Goal: Book appointment/travel/reservation

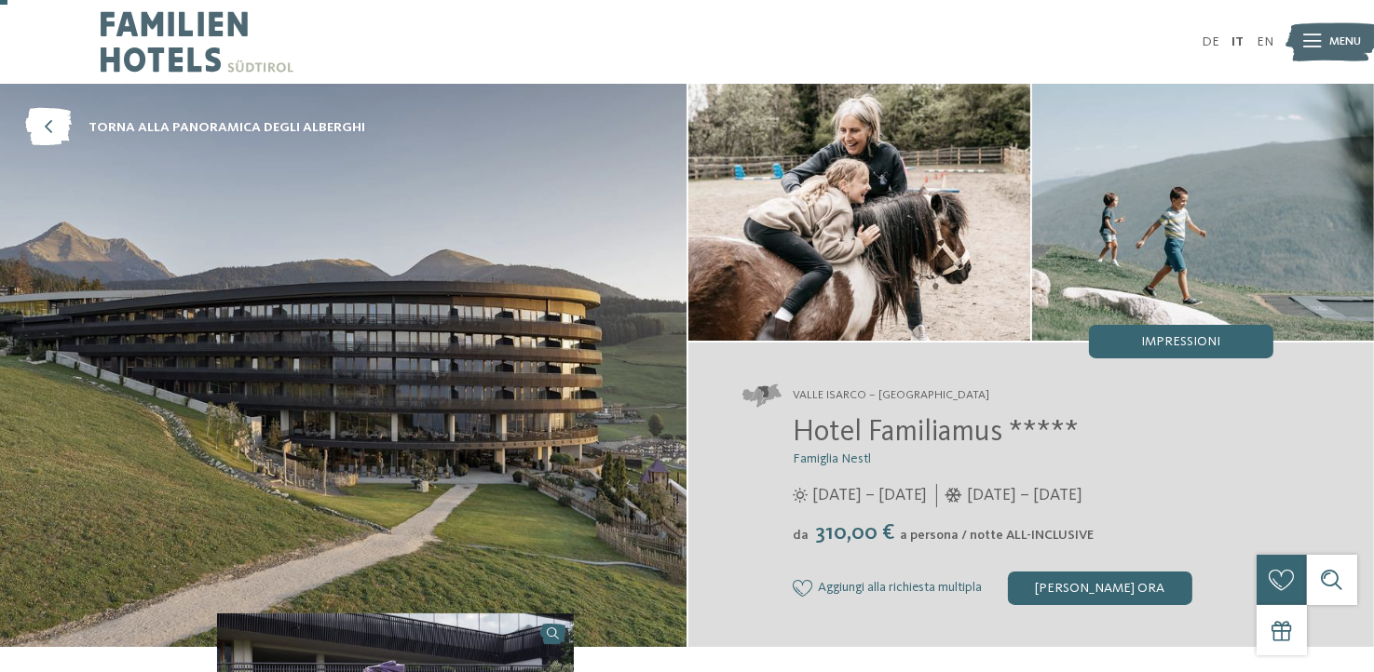
scroll to position [101, 0]
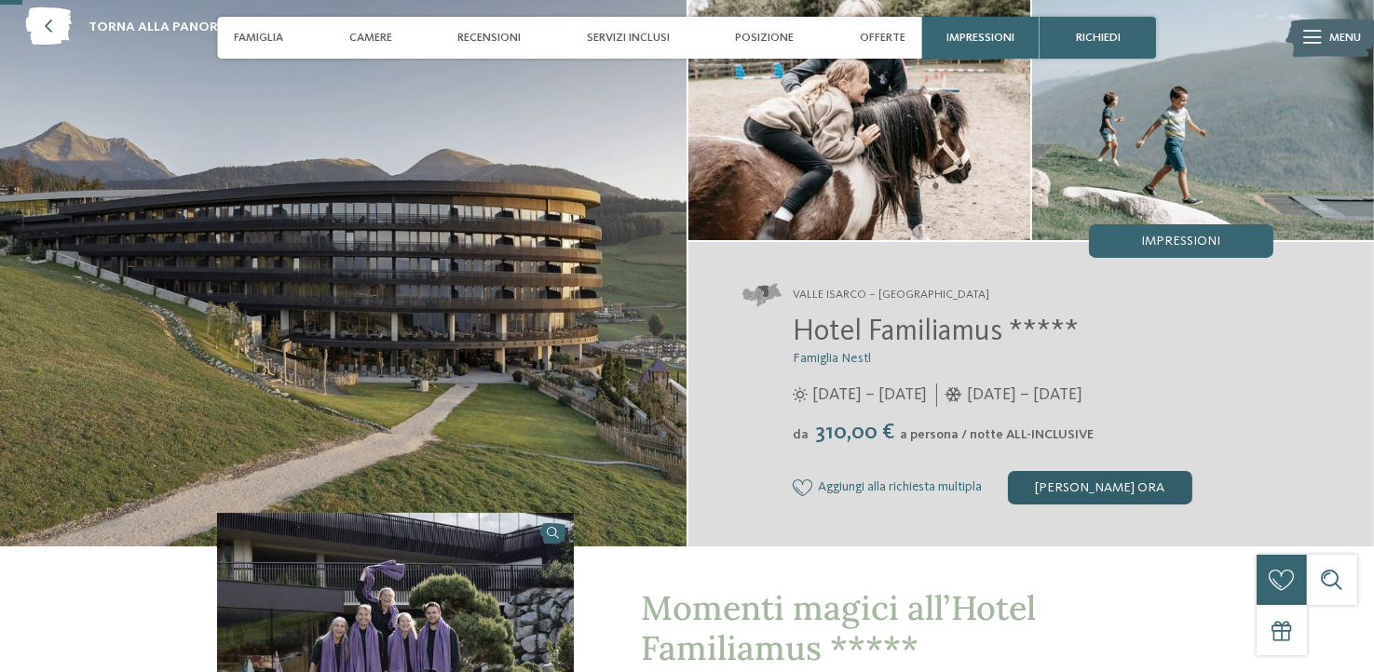
click at [1090, 487] on div "[PERSON_NAME] ora" at bounding box center [1100, 488] width 184 height 34
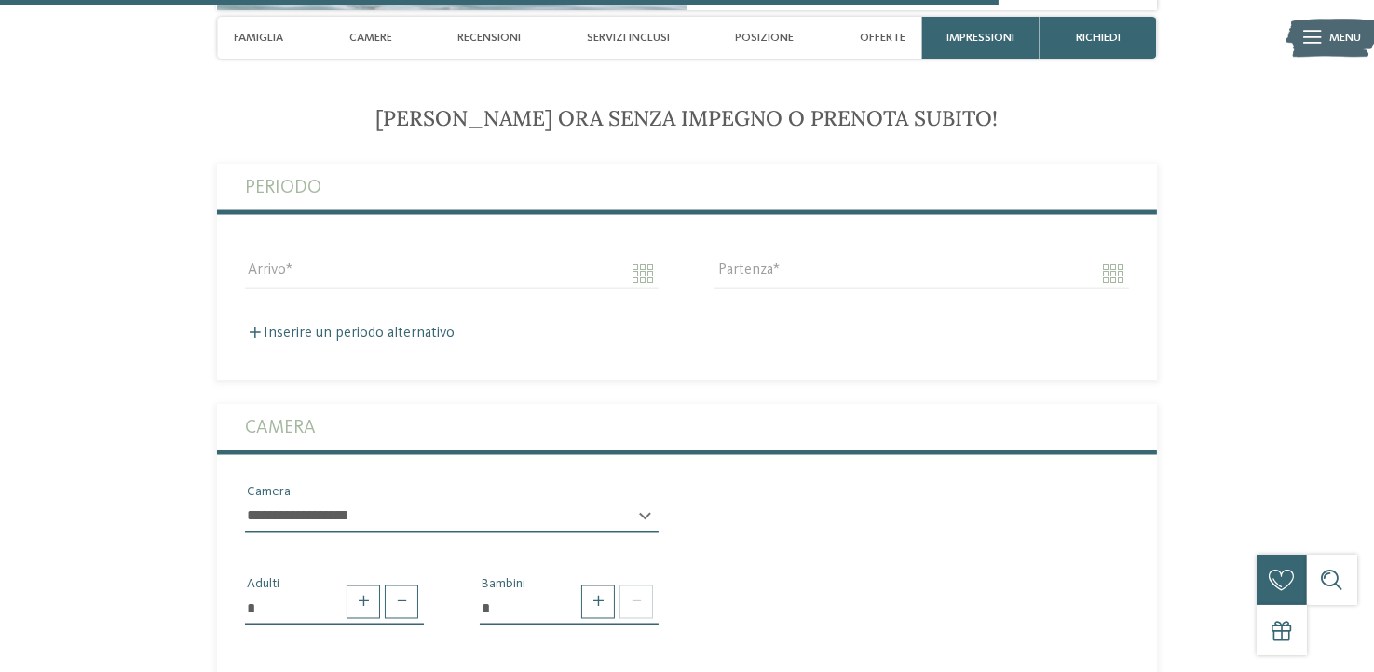
scroll to position [4403, 0]
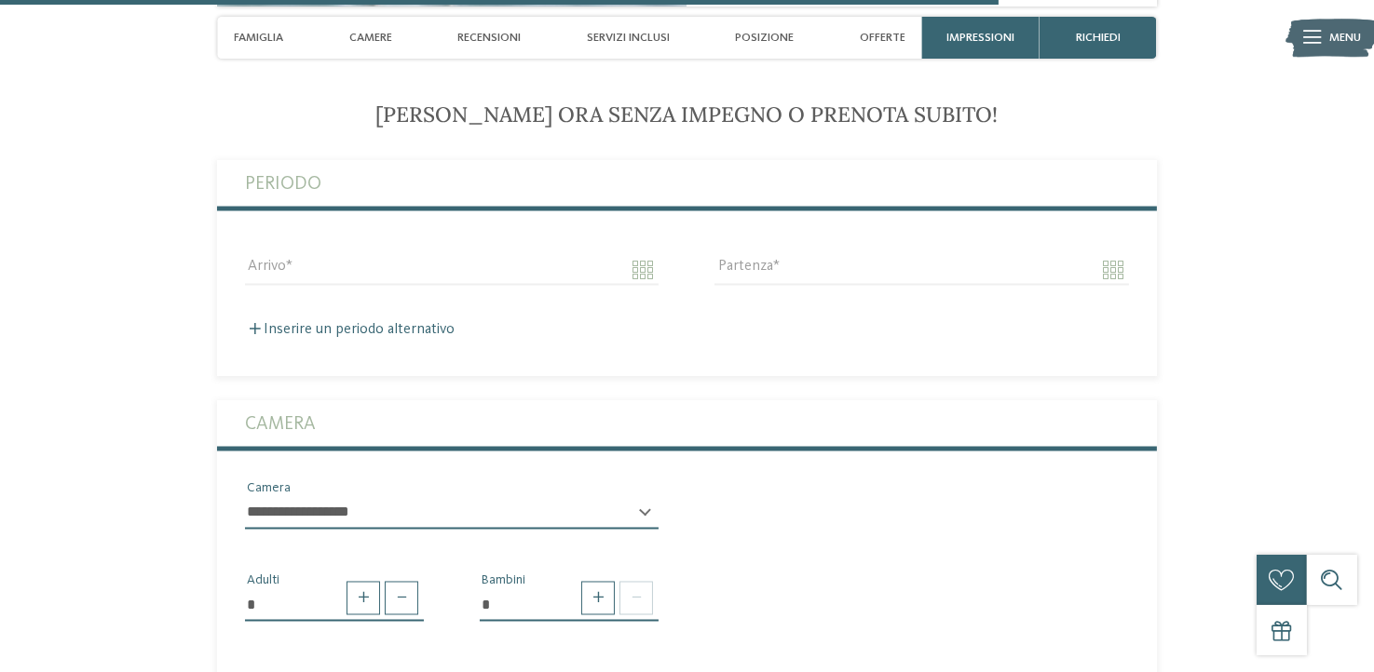
drag, startPoint x: 1371, startPoint y: 451, endPoint x: 1366, endPoint y: 473, distance: 22.8
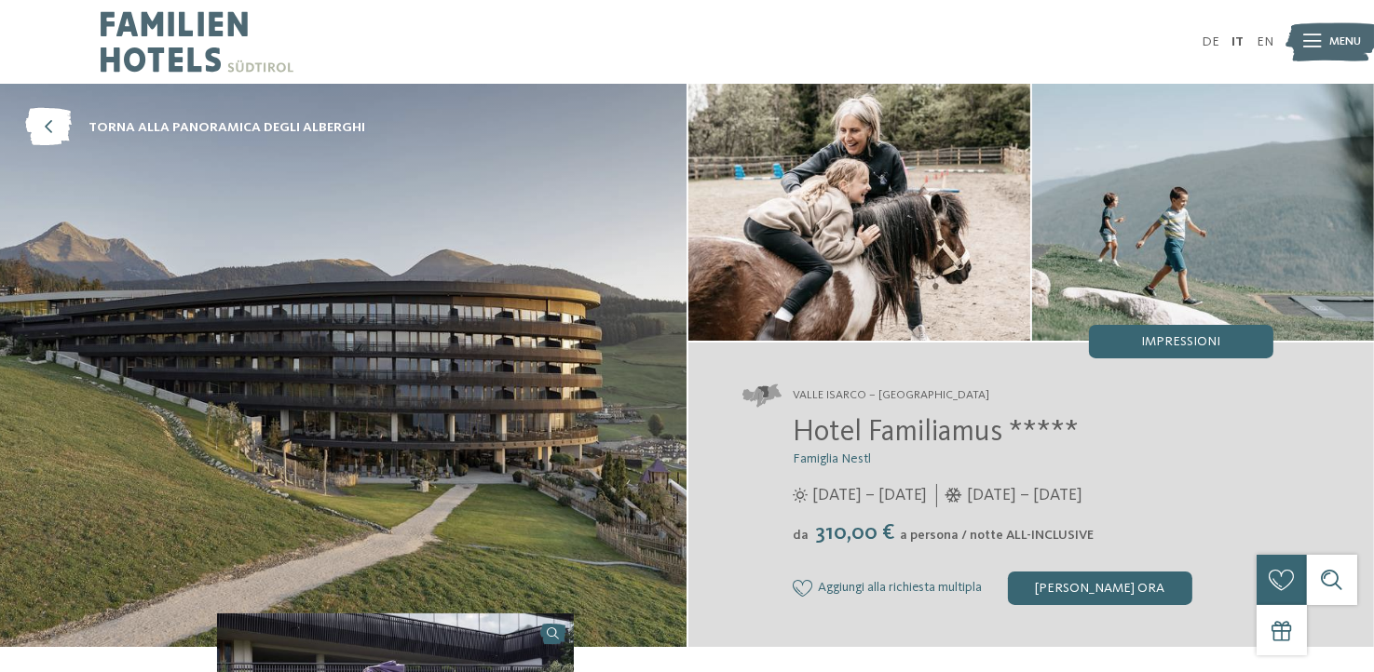
scroll to position [0, 0]
click at [128, 121] on span "torna alla panoramica degli alberghi" at bounding box center [226, 127] width 277 height 19
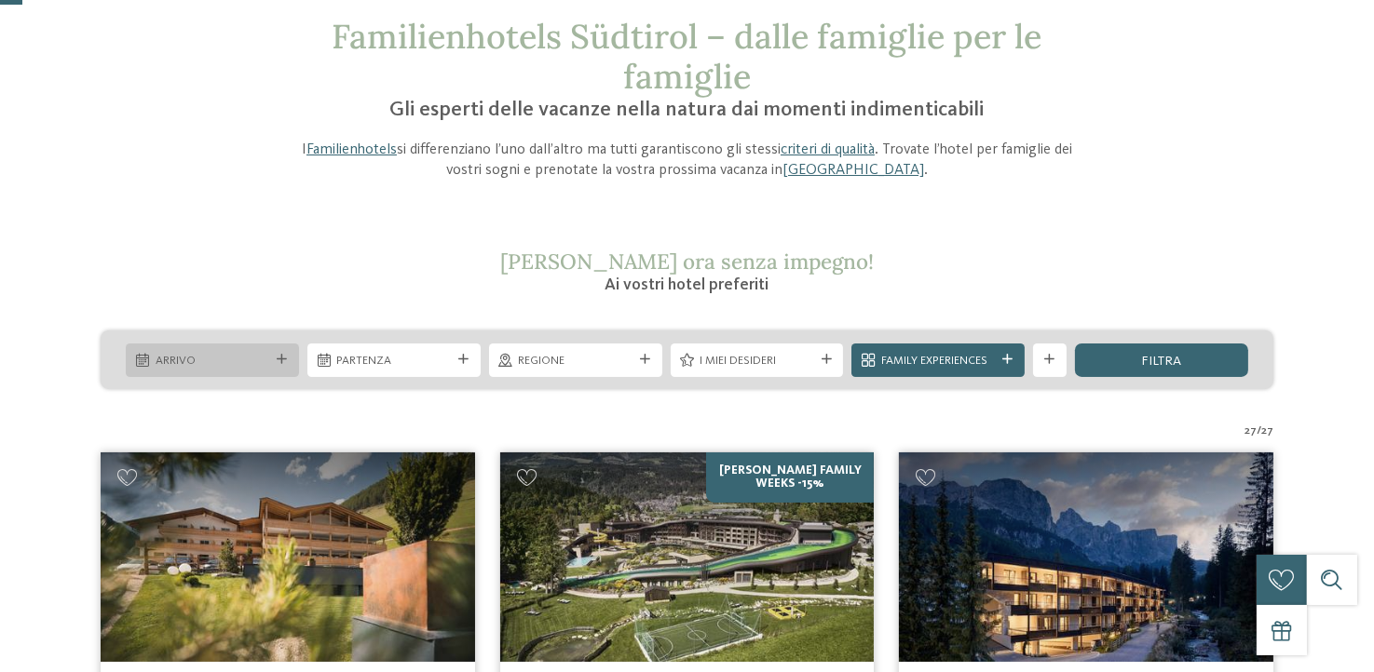
scroll to position [101, 0]
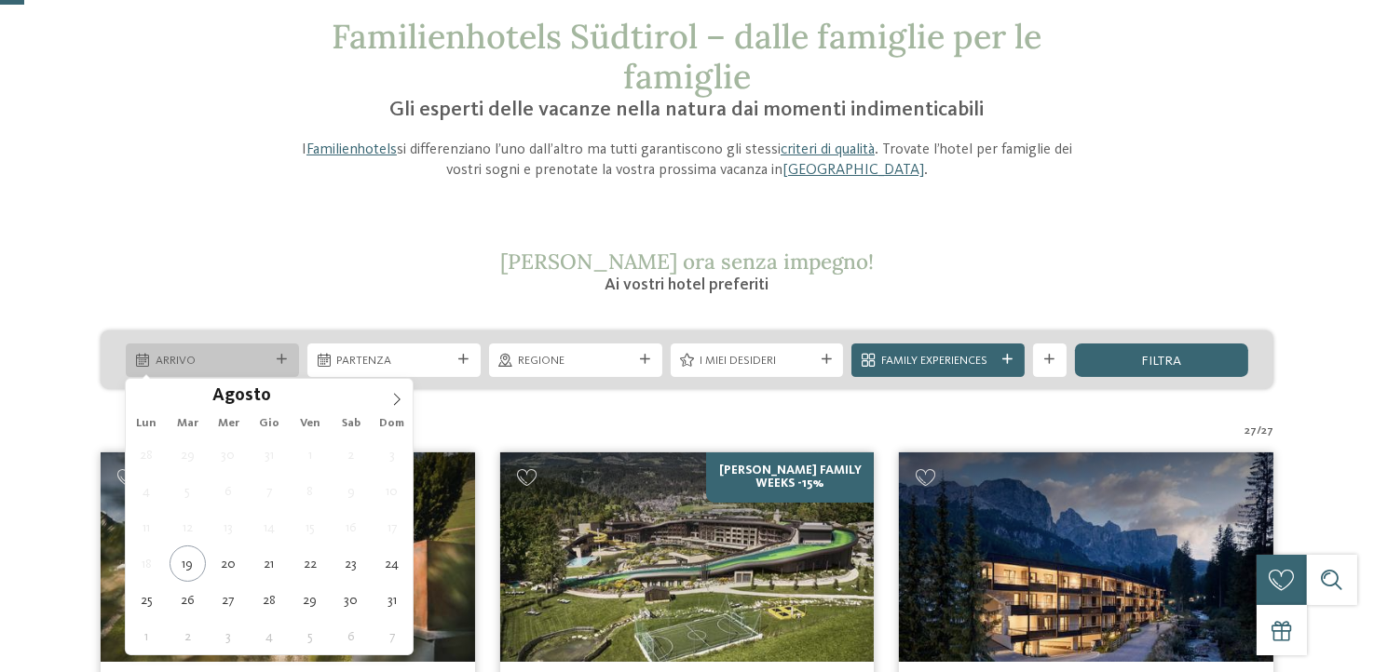
click at [269, 355] on div "Arrivo" at bounding box center [212, 360] width 123 height 18
click at [278, 285] on section "Richiedi ora senza impegno! Ai vostri hotel preferiti" at bounding box center [686, 273] width 1141 height 48
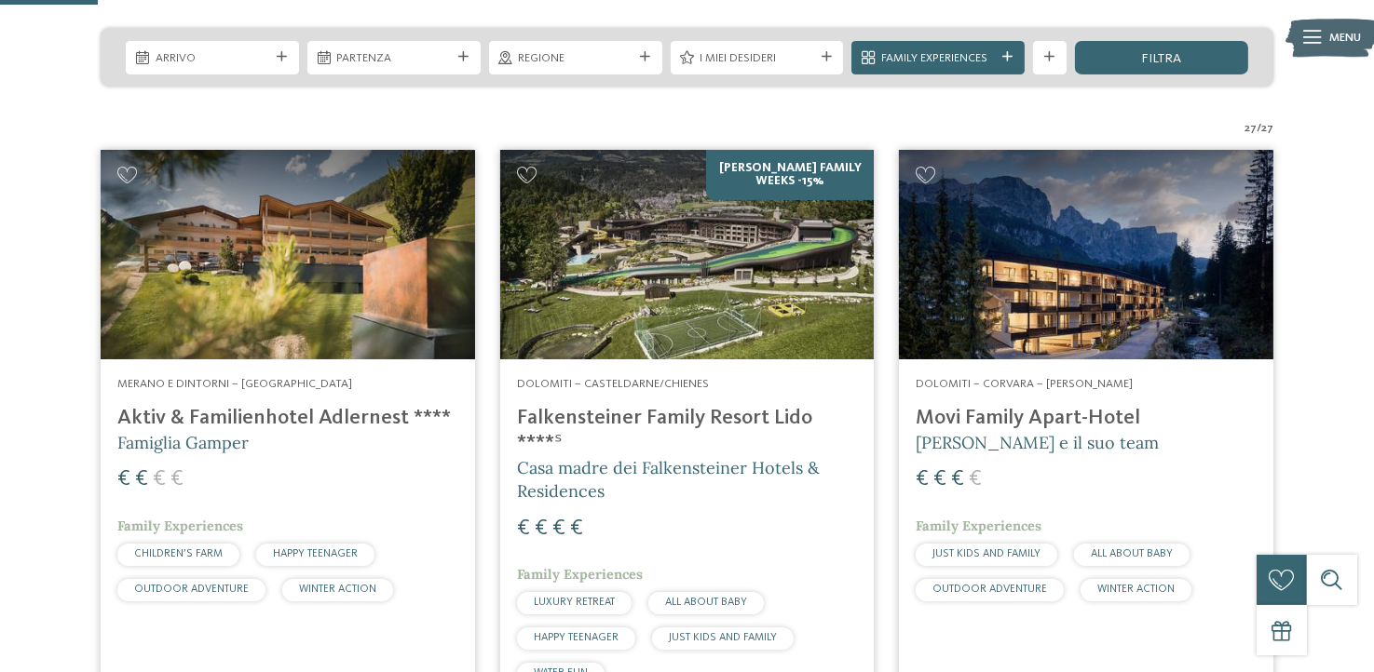
scroll to position [403, 0]
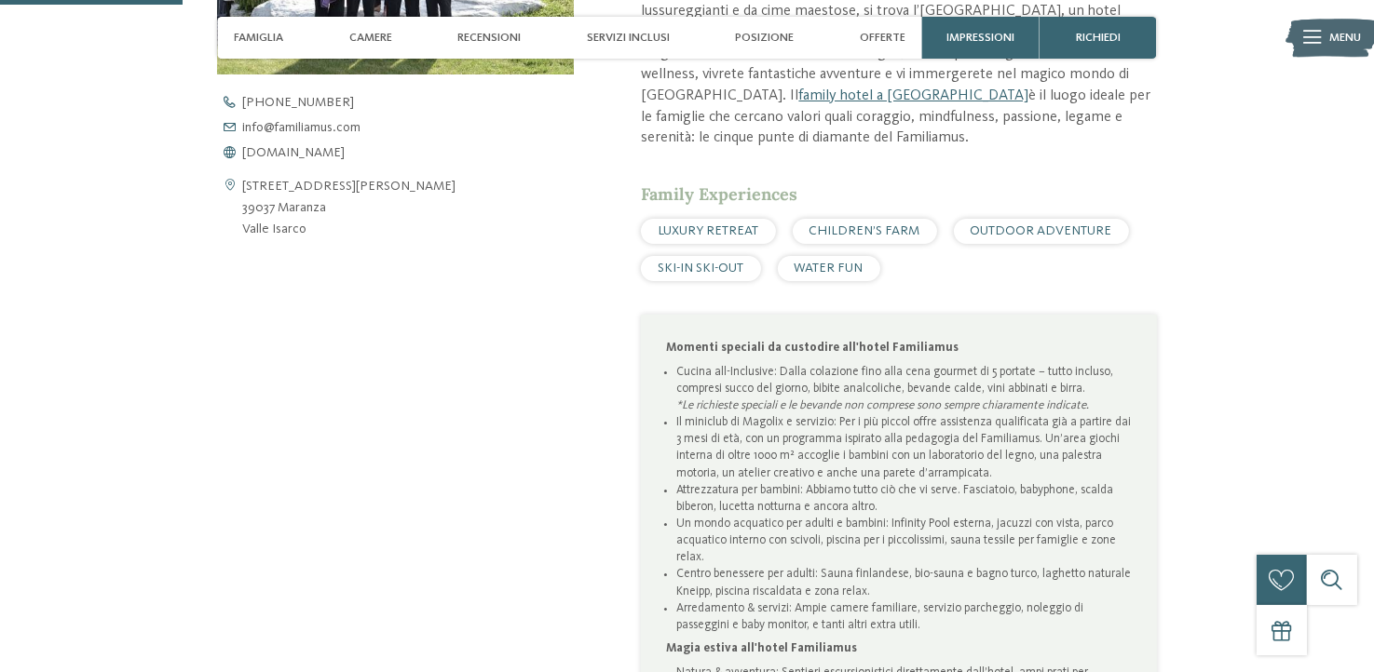
scroll to position [806, 0]
